Goal: Book appointment/travel/reservation

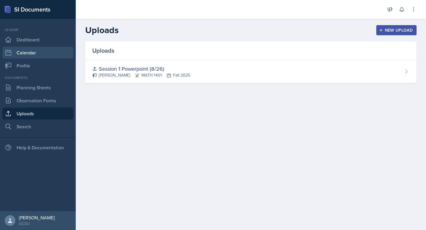
click at [58, 54] on link "Calendar" at bounding box center [37, 53] width 71 height 12
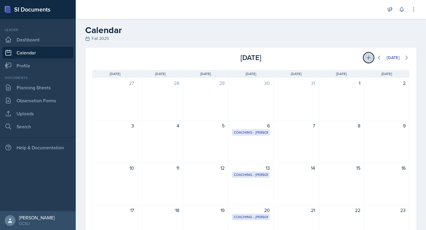
click at [368, 60] on icon at bounding box center [369, 58] width 6 height 6
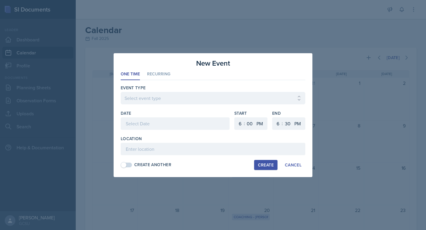
click at [182, 89] on div "Event Type" at bounding box center [213, 88] width 185 height 6
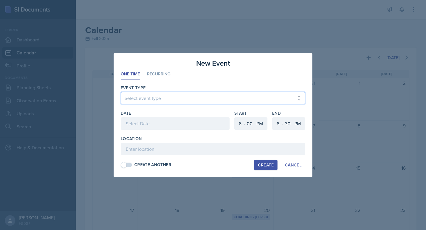
click at [179, 97] on select "Select event type Leader Training New Calendar Event SI Session" at bounding box center [213, 98] width 185 height 12
select select "700c1d41-4793-48d3-8616-e09499dfb71d"
click at [121, 92] on select "Select event type Leader Training New Calendar Event SI Session" at bounding box center [213, 98] width 185 height 12
click at [162, 124] on div at bounding box center [175, 124] width 109 height 12
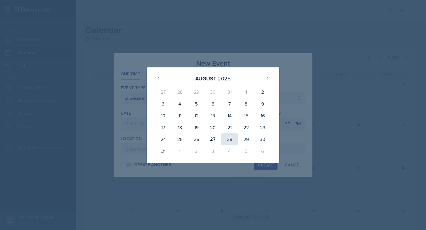
click at [232, 140] on div "28" at bounding box center [230, 140] width 17 height 12
type input "[DATE]"
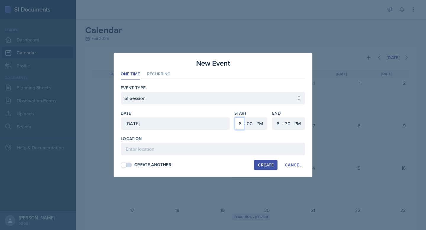
click at [242, 121] on select "1 2 3 4 5 6 7 8 9 10 11 12" at bounding box center [239, 124] width 9 height 12
select select "5"
click at [235, 118] on select "1 2 3 4 5 6 7 8 9 10 11 12" at bounding box center [239, 124] width 9 height 12
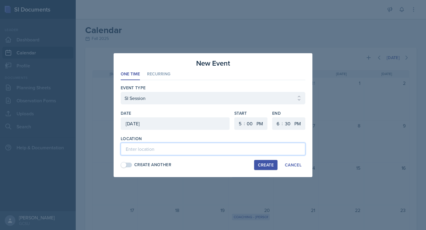
click at [201, 153] on input at bounding box center [213, 149] width 185 height 12
type input "A&S 155"
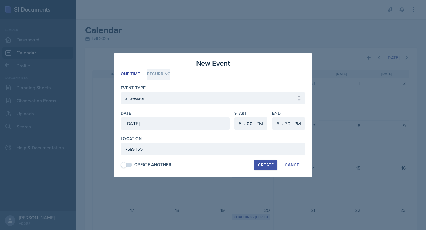
click at [164, 72] on li "Recurring" at bounding box center [158, 75] width 23 height 12
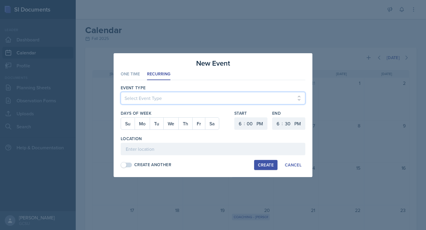
click at [153, 93] on select "Select Event Type Leader Training New Calendar Event SI Session" at bounding box center [213, 98] width 185 height 12
select select "700c1d41-4793-48d3-8616-e09499dfb71d"
click at [121, 92] on select "Select Event Type Leader Training New Calendar Event SI Session" at bounding box center [213, 98] width 185 height 12
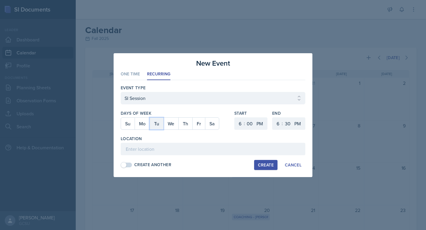
click at [157, 124] on button "Tu" at bounding box center [157, 124] width 14 height 12
click at [185, 124] on button "Th" at bounding box center [186, 124] width 14 height 12
click at [237, 124] on select "1 2 3 4 5 6 7 8 9 10 11 12" at bounding box center [239, 124] width 9 height 12
select select "5"
click at [235, 118] on select "1 2 3 4 5 6 7 8 9 10 11 12" at bounding box center [239, 124] width 9 height 12
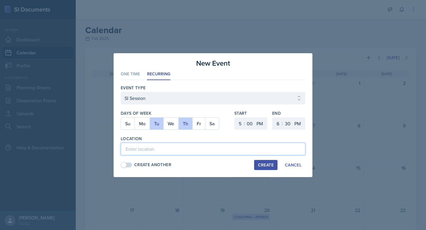
click at [217, 153] on input at bounding box center [213, 149] width 185 height 12
type input "A&S 155"
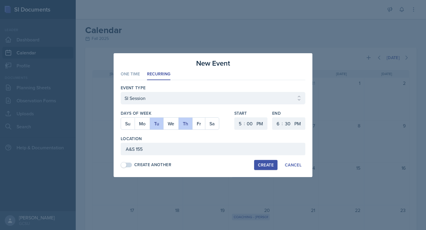
click at [262, 164] on div "Create" at bounding box center [266, 165] width 16 height 5
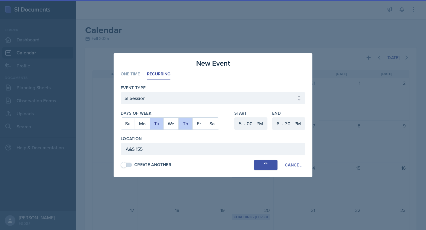
select select
select select "6"
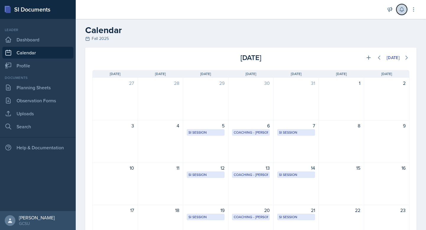
click at [400, 9] on icon at bounding box center [402, 9] width 4 height 4
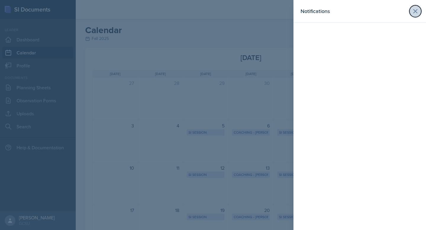
click at [413, 11] on icon at bounding box center [415, 11] width 7 height 7
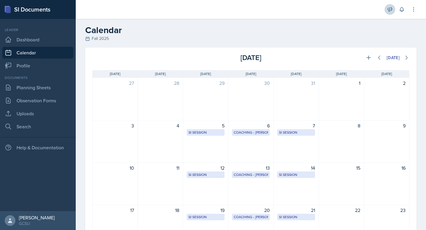
click at [387, 10] on button at bounding box center [390, 9] width 11 height 11
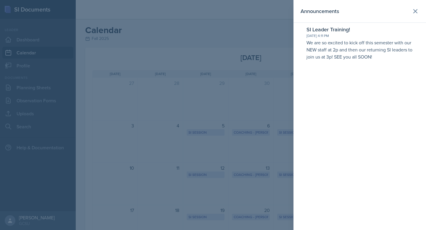
click at [406, 7] on div "Announcements" at bounding box center [360, 11] width 118 height 8
click at [408, 7] on div "Announcements" at bounding box center [360, 11] width 118 height 8
click at [411, 9] on button at bounding box center [416, 11] width 12 height 12
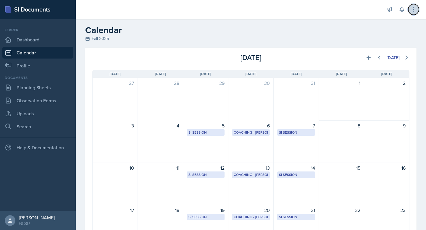
click at [413, 11] on icon at bounding box center [414, 10] width 6 height 6
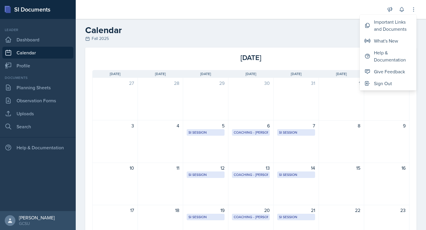
click at [325, 40] on div "Fall 2025" at bounding box center [251, 39] width 332 height 6
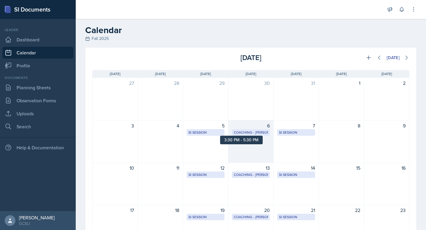
click at [256, 134] on div "Coaching - [PERSON_NAME]" at bounding box center [251, 132] width 34 height 5
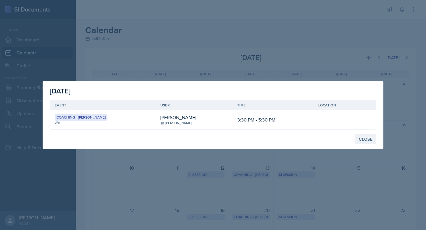
click at [360, 137] on div "Close" at bounding box center [366, 139] width 14 height 5
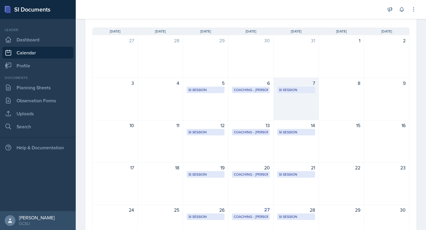
scroll to position [45, 0]
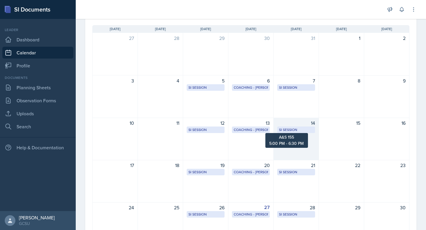
click at [302, 129] on div "SI Session" at bounding box center [296, 129] width 34 height 5
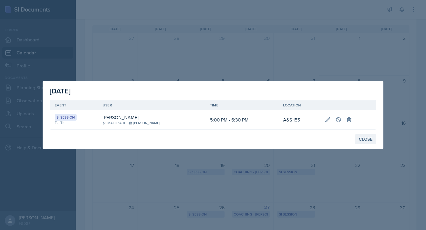
click at [369, 141] on div "Close" at bounding box center [366, 139] width 14 height 5
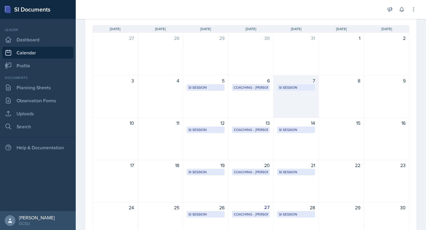
scroll to position [0, 0]
